Goal: Go to known website: Access a specific website the user already knows

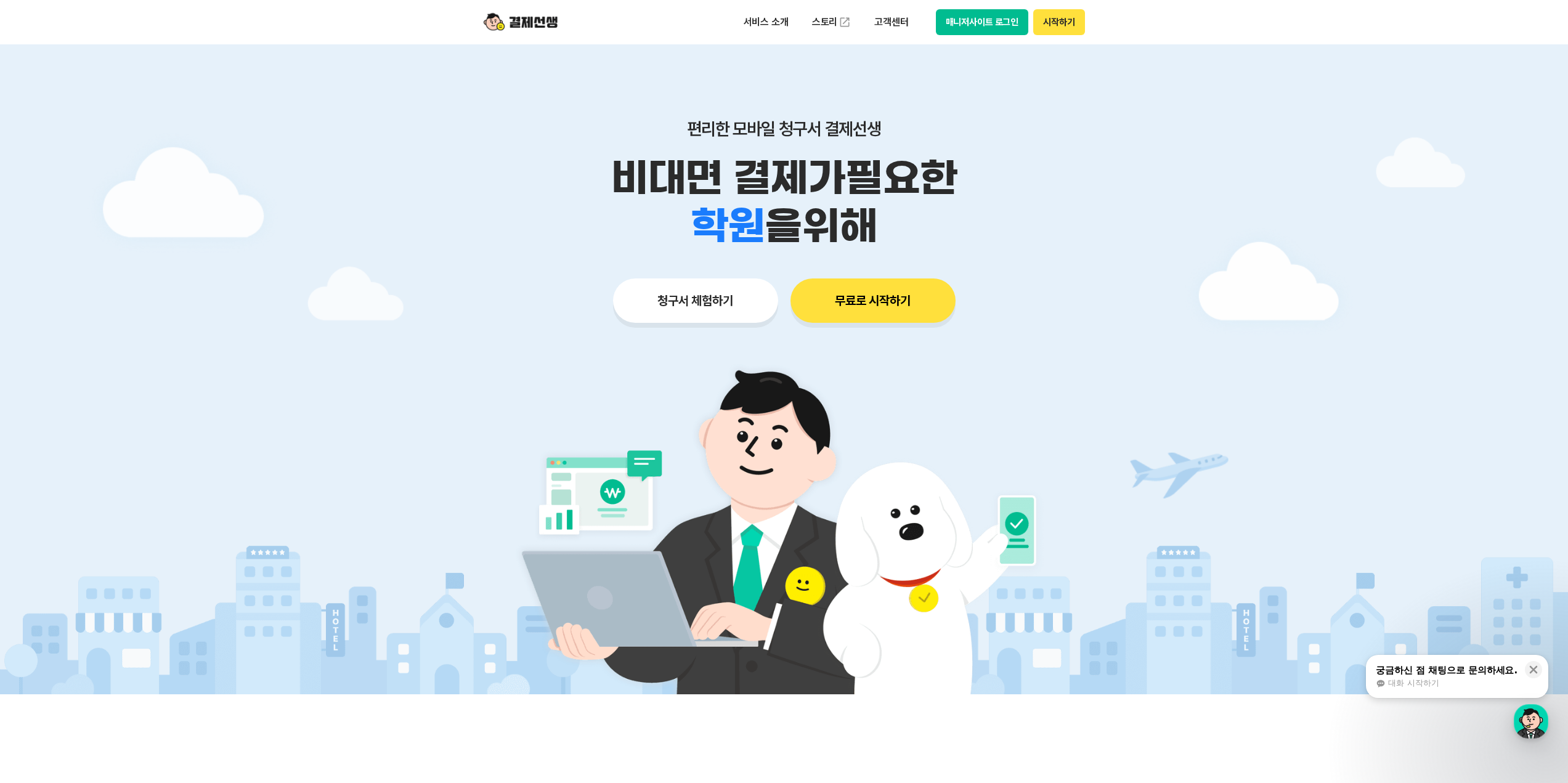
click at [967, 34] on button "매니저사이트 로그인" at bounding box center [982, 22] width 93 height 26
click at [972, 25] on button "매니저사이트 로그인" at bounding box center [982, 22] width 93 height 26
